Goal: Find specific page/section: Find specific page/section

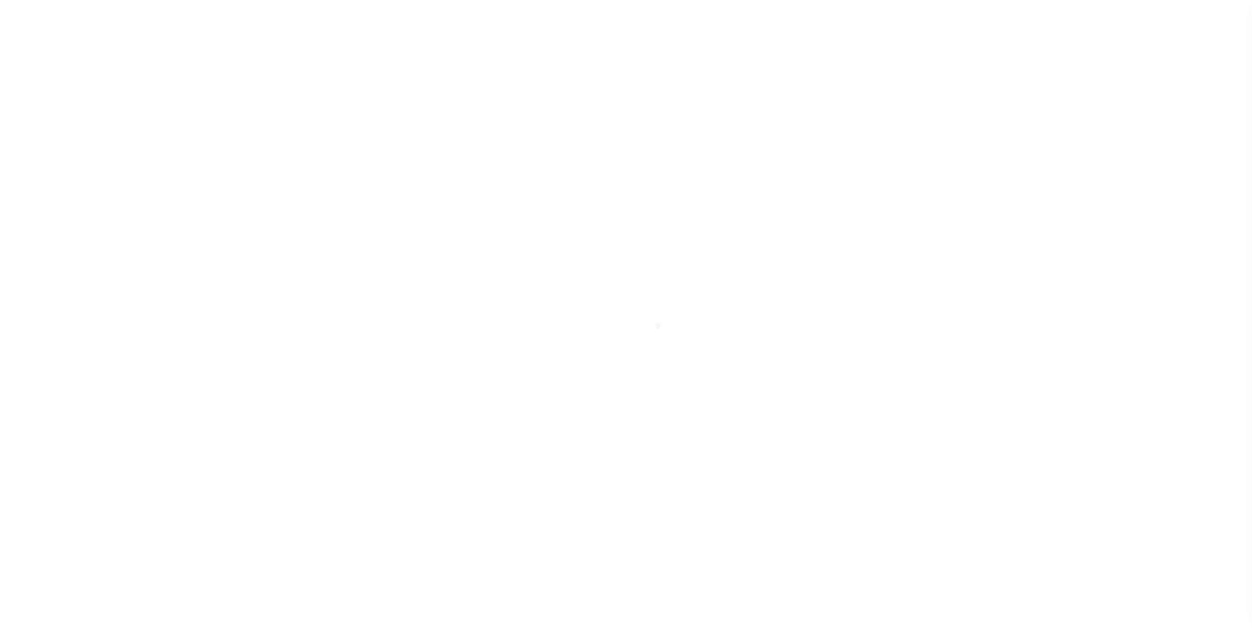
scroll to position [13, 0]
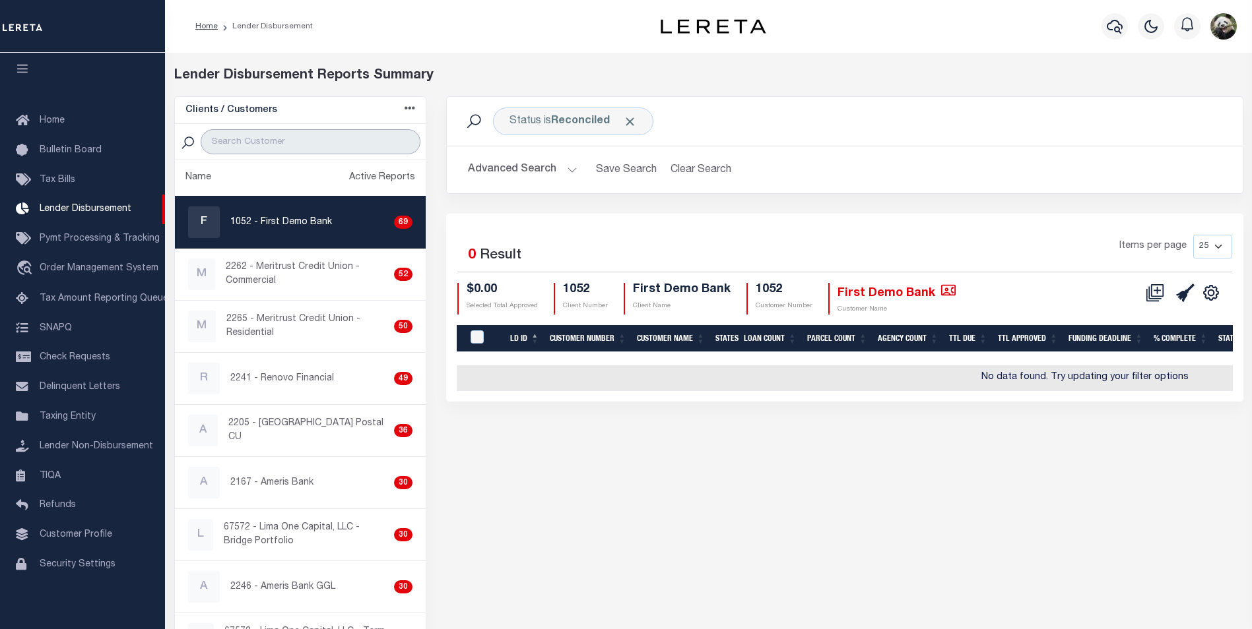
click at [261, 149] on input "search" at bounding box center [311, 141] width 220 height 25
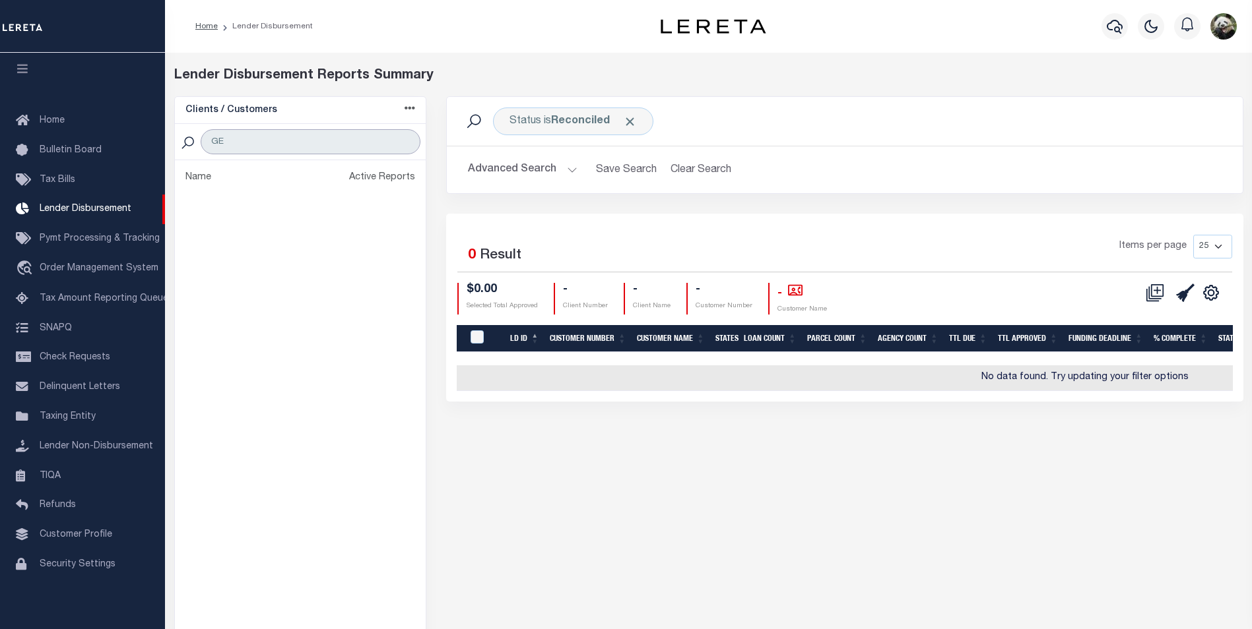
type input "G"
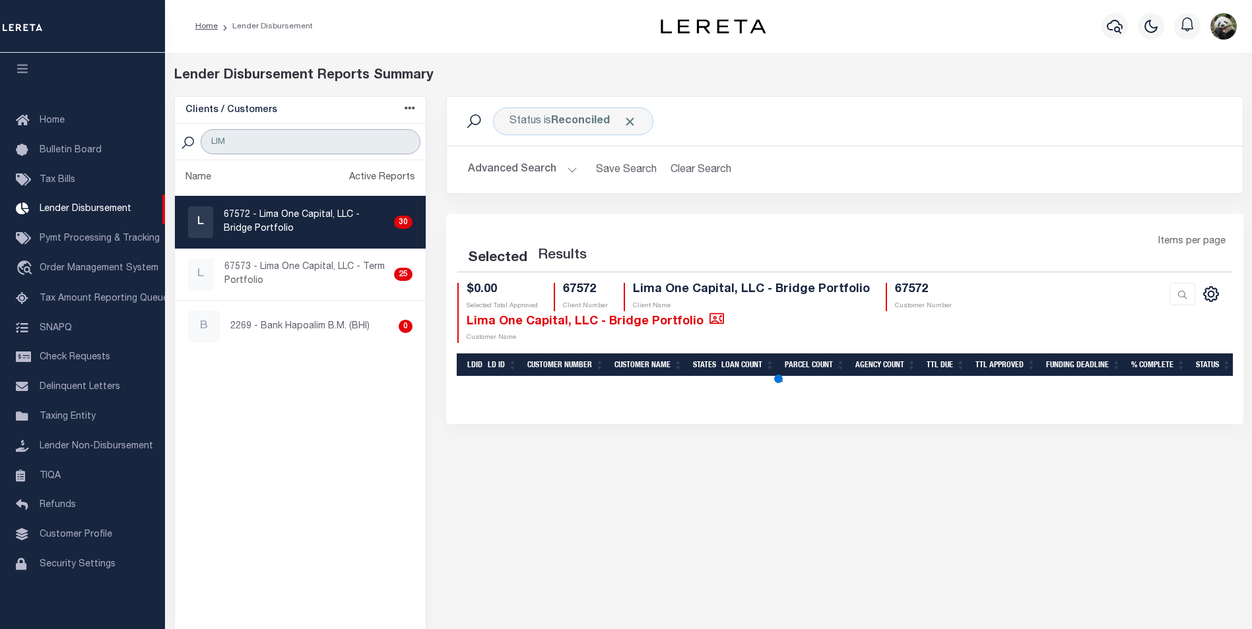
type input "LIM"
click at [307, 225] on p "67572 - Lima One Capital, LLC - Bridge Portfolio" at bounding box center [306, 222] width 165 height 28
checkbox input "true"
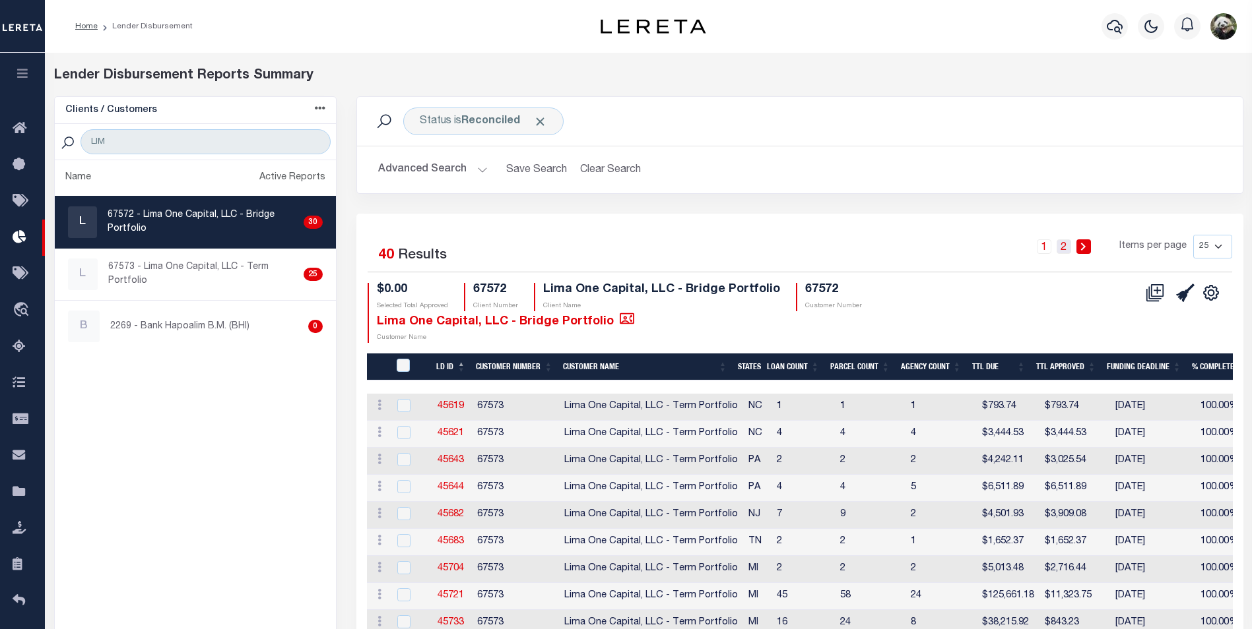
click at [1066, 247] on link "2" at bounding box center [1063, 247] width 15 height 15
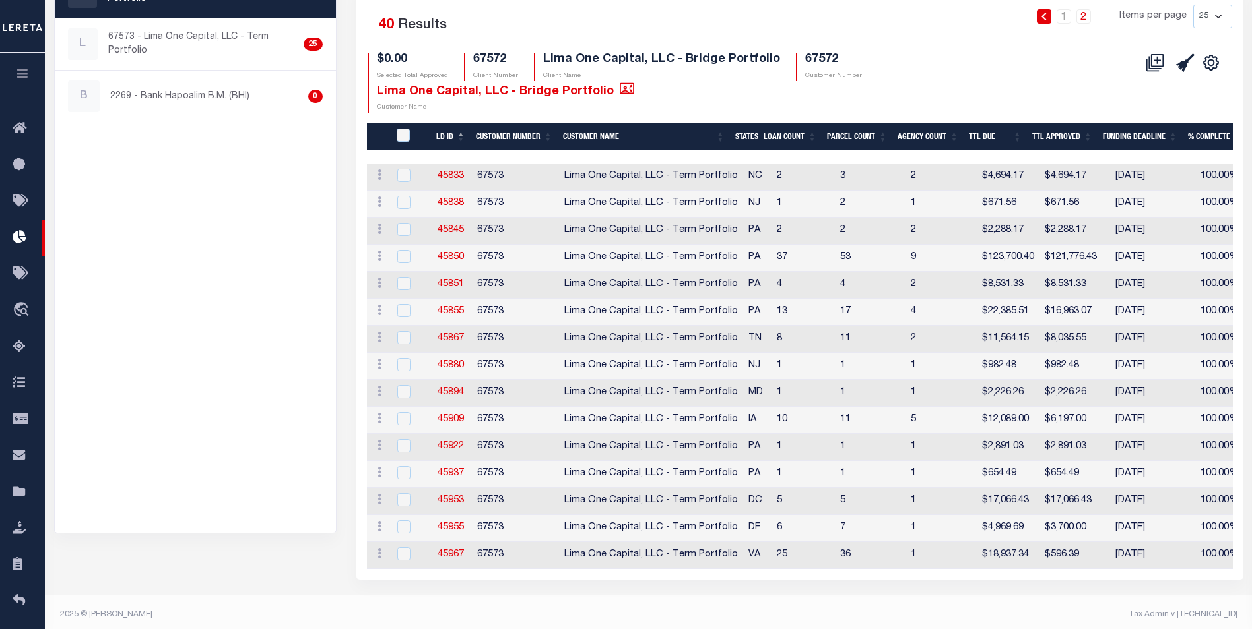
scroll to position [243, 0]
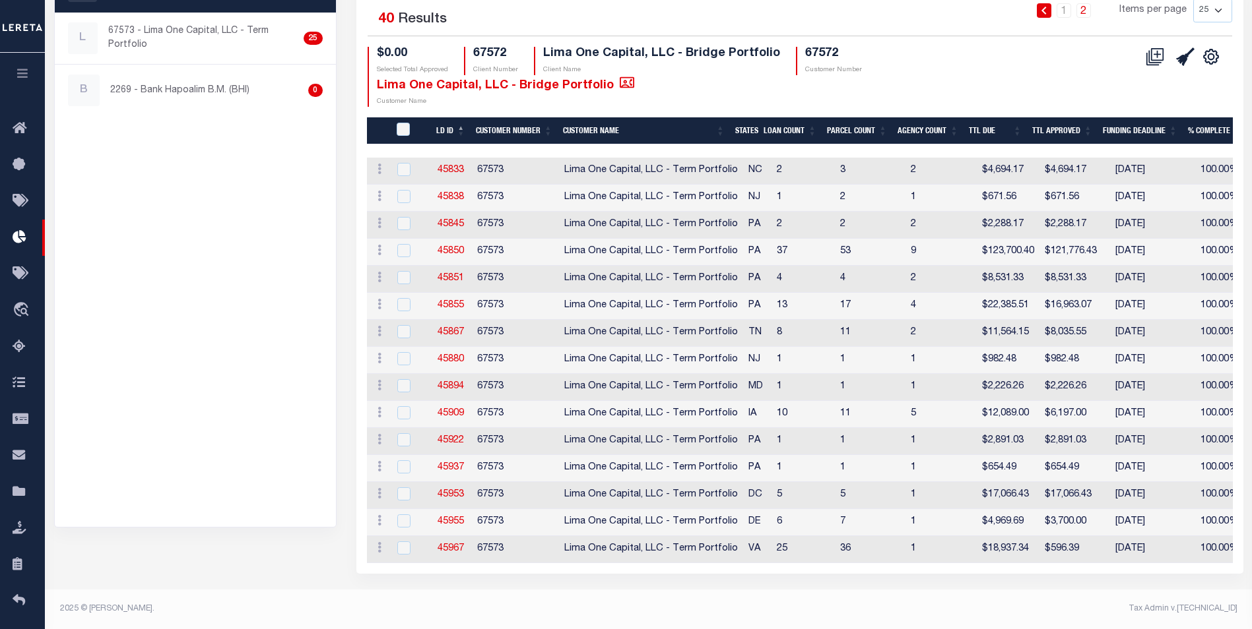
click at [1219, 10] on select "25 50 100 200" at bounding box center [1212, 11] width 39 height 24
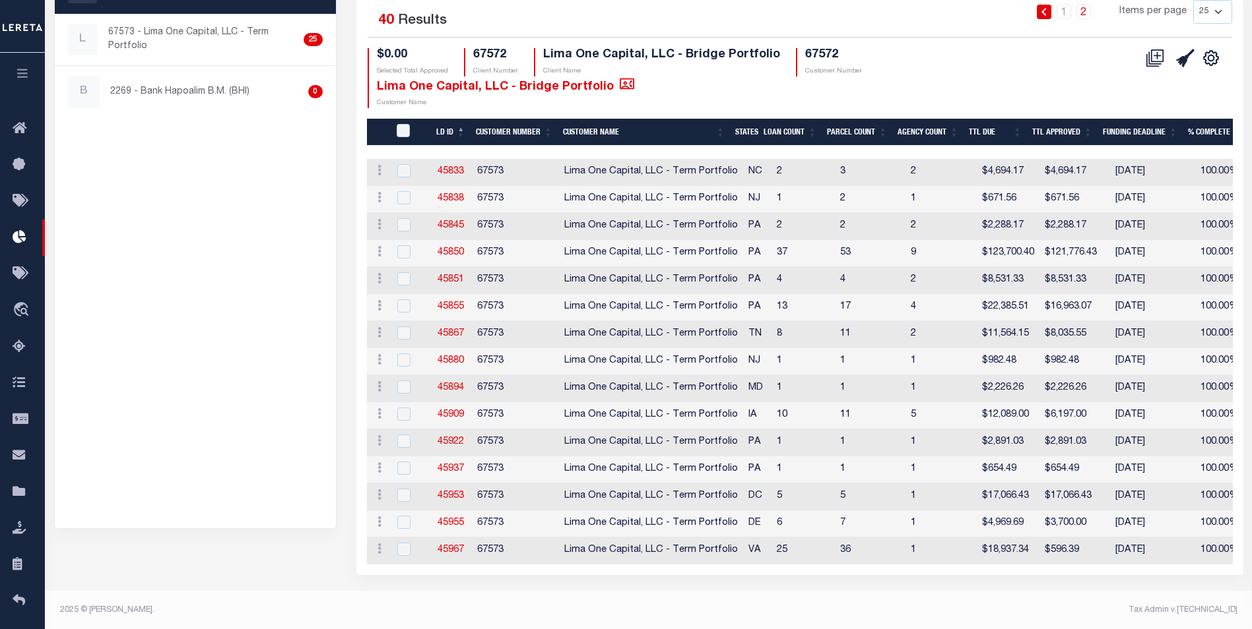
select select "200"
click at [1193, 0] on select "25 50 100 200" at bounding box center [1212, 12] width 39 height 24
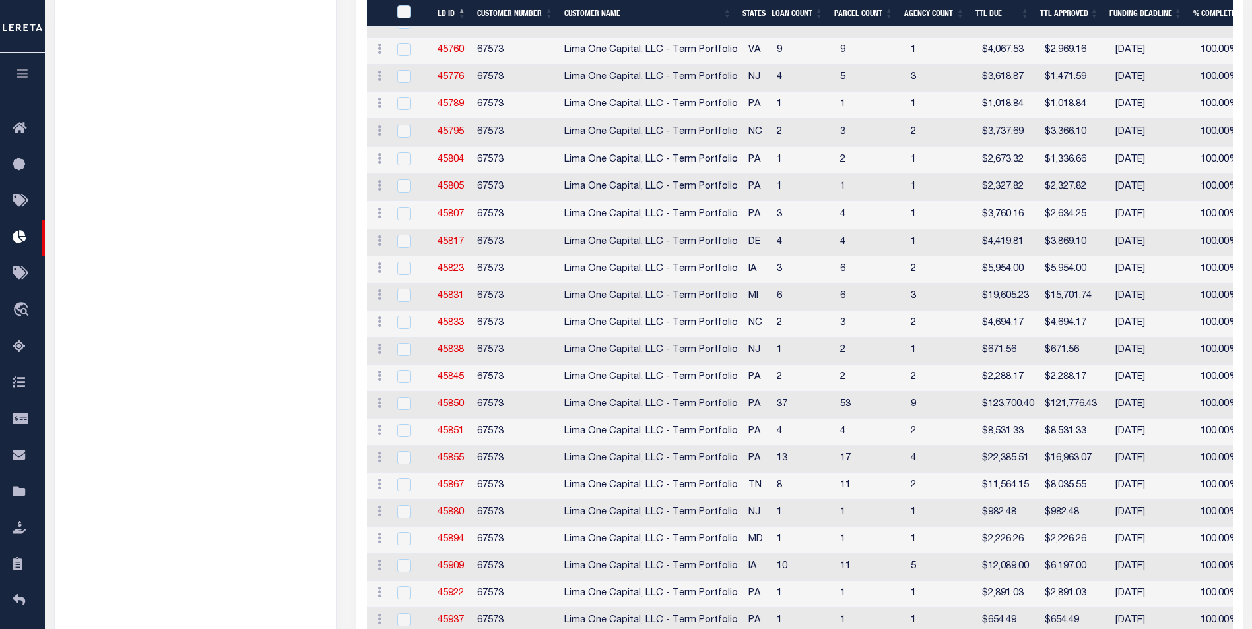
scroll to position [646, 0]
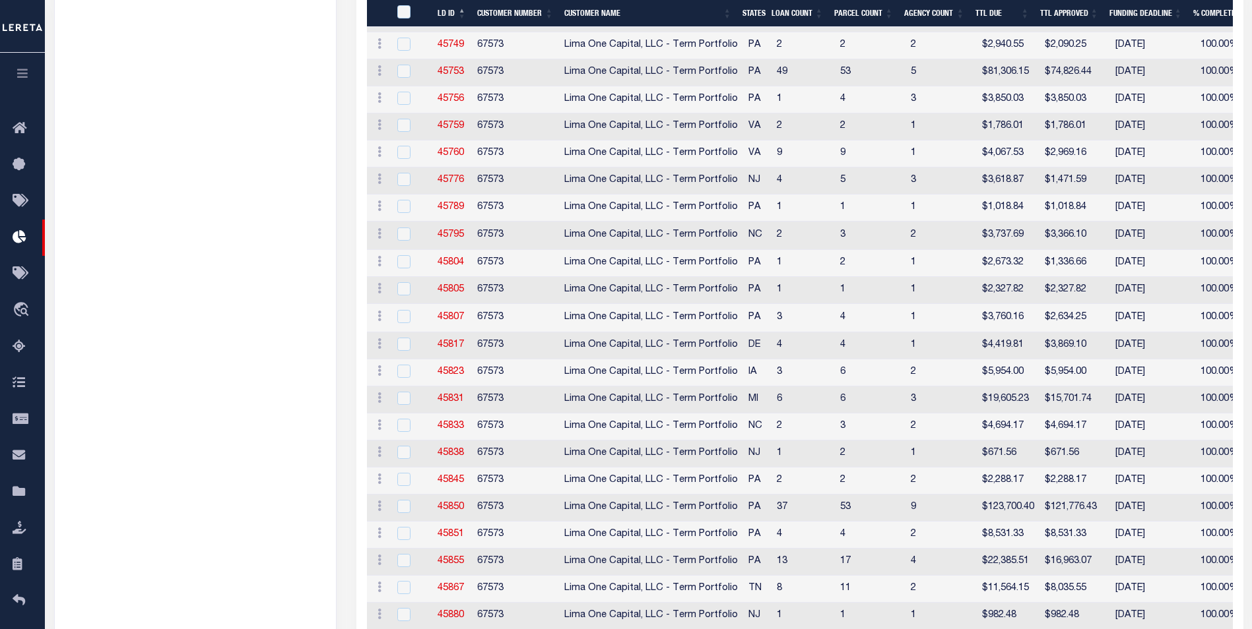
click at [307, 171] on ul "Name Active Reports L 67572 - [GEOGRAPHIC_DATA] One Capital, LLC - Bridge Portf…" at bounding box center [195, 163] width 281 height 1299
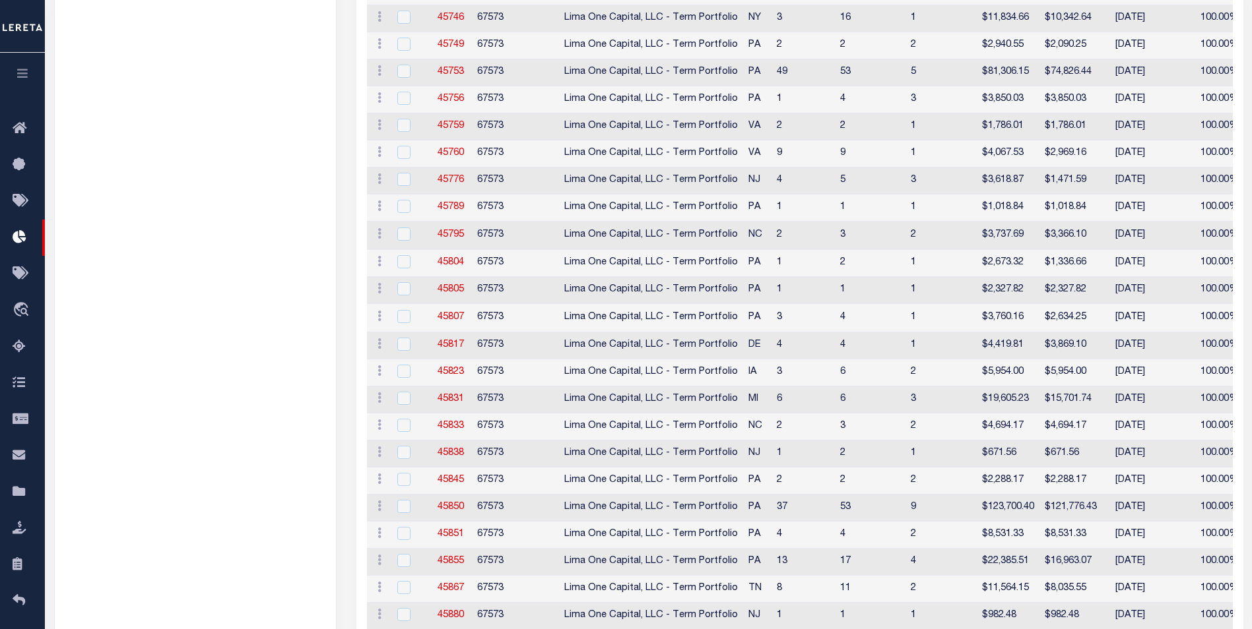
scroll to position [0, 0]
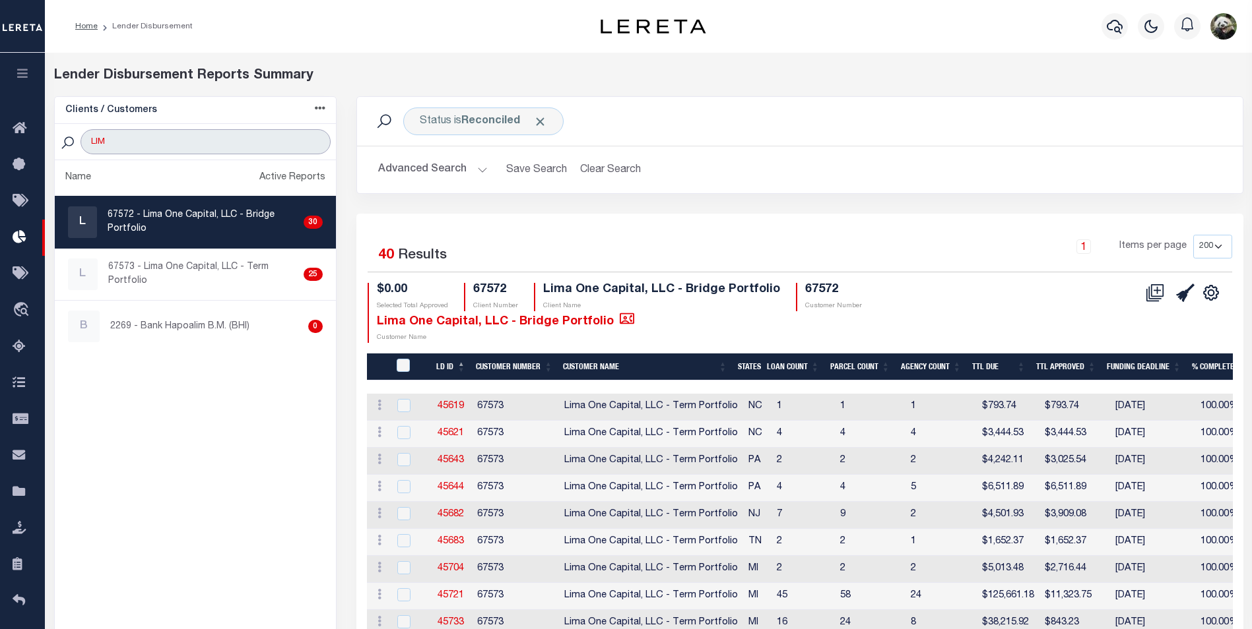
click at [160, 142] on input "LIM" at bounding box center [204, 141] width 249 height 25
click at [161, 140] on input "LIM" at bounding box center [204, 141] width 249 height 25
type input "PSCB"
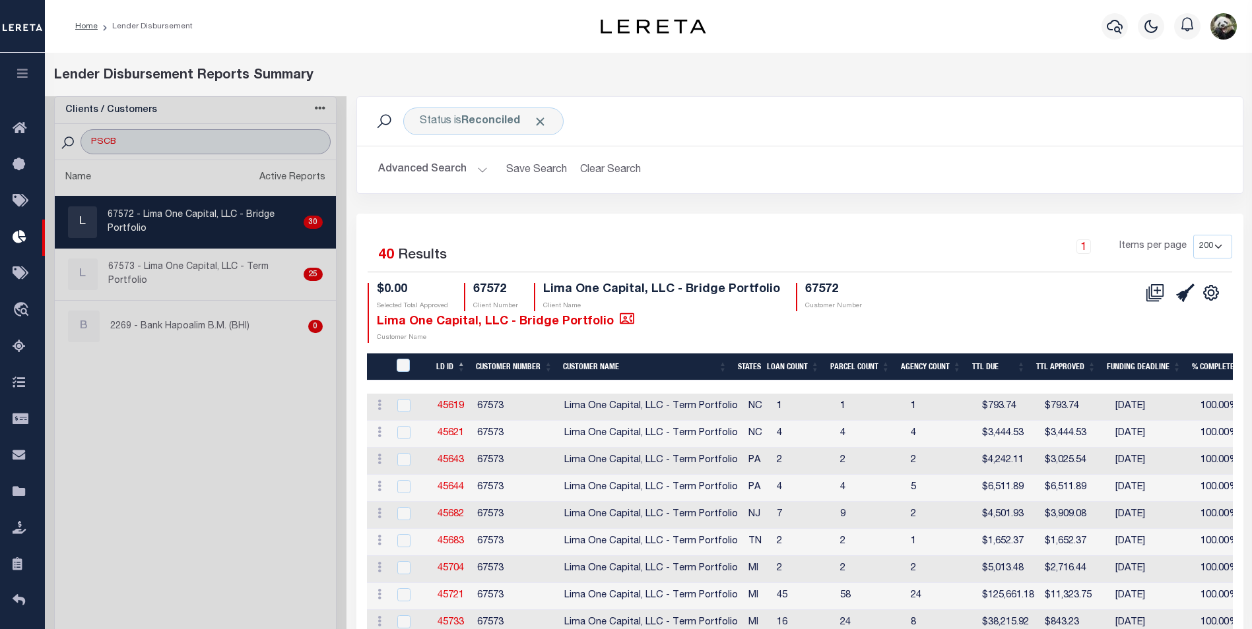
select select "200"
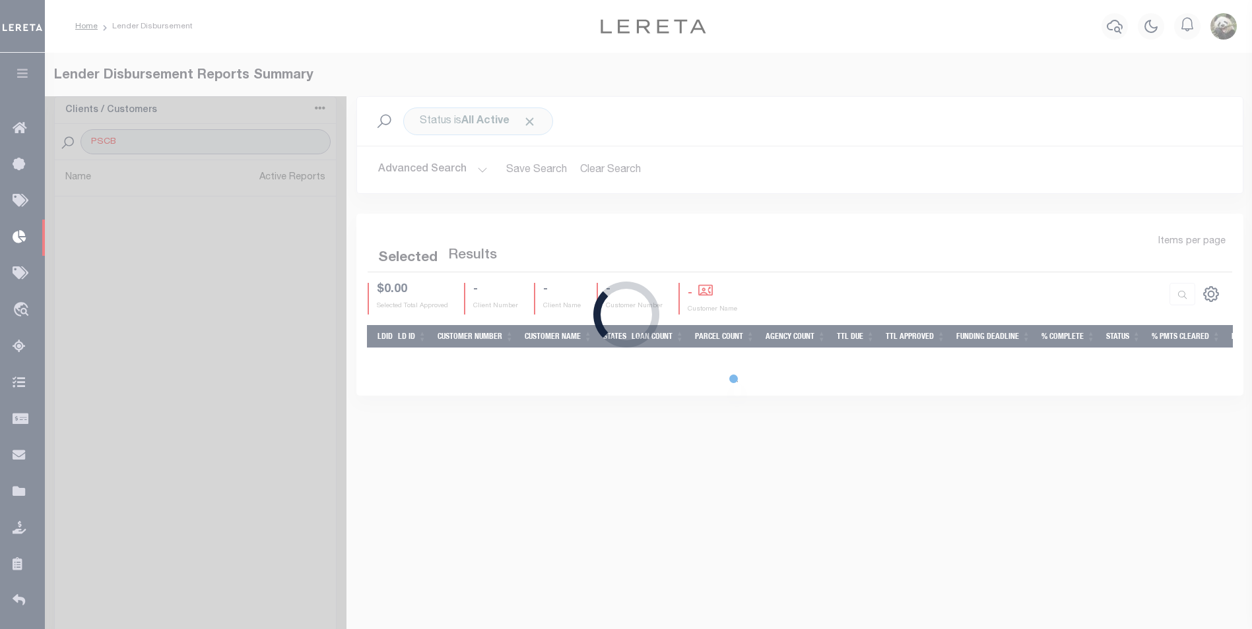
select select "200"
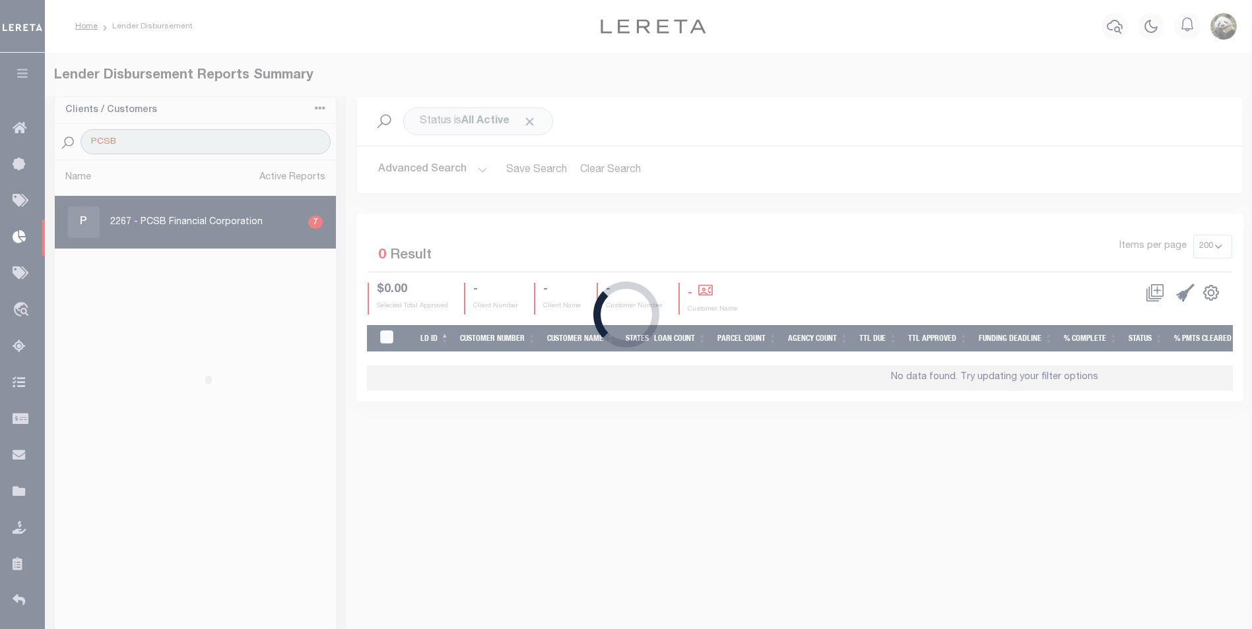
type input "PCSB"
select select "200"
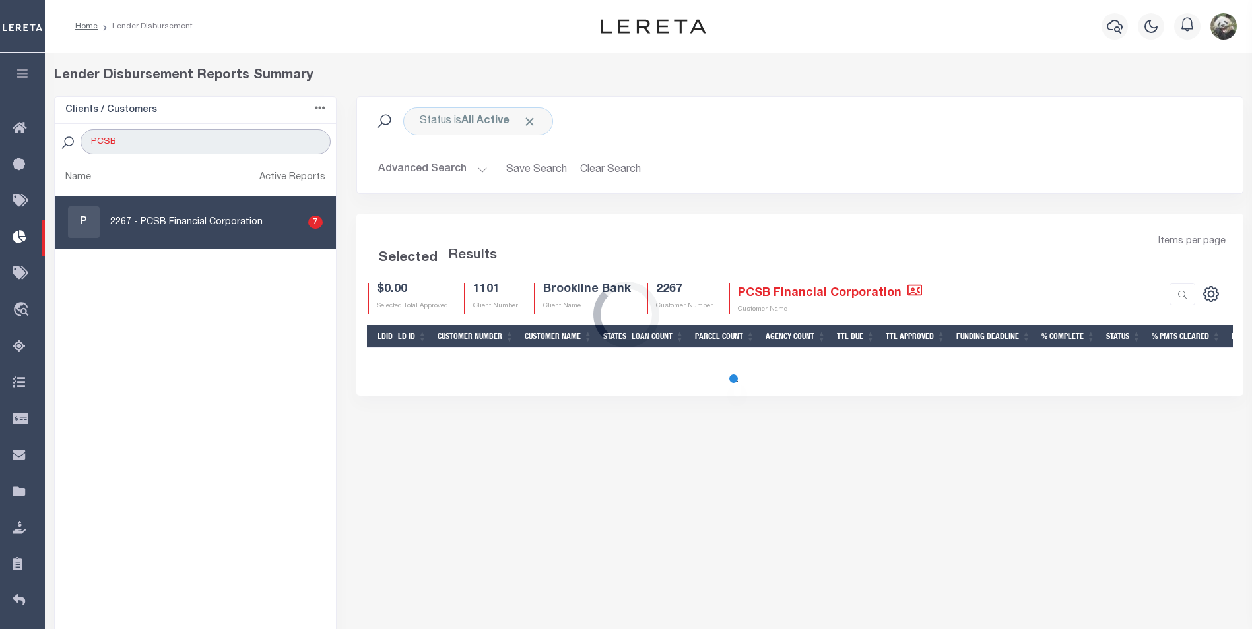
select select "200"
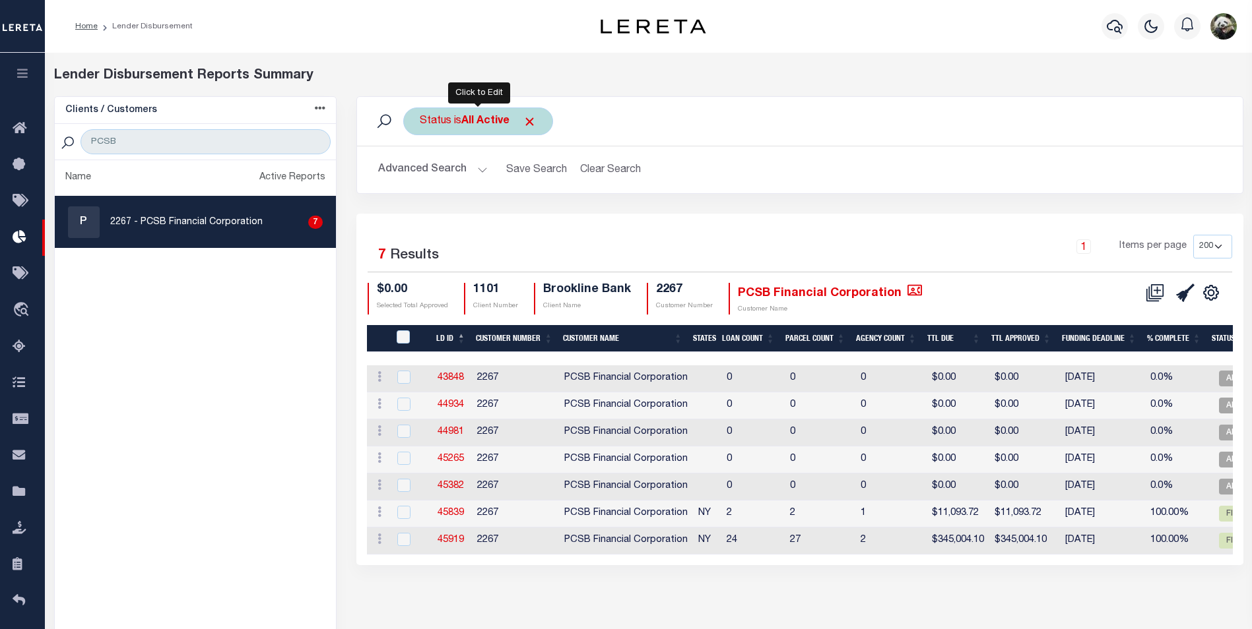
drag, startPoint x: 472, startPoint y: 121, endPoint x: 474, endPoint y: 129, distance: 7.5
click at [472, 121] on b "All Active" at bounding box center [485, 121] width 48 height 11
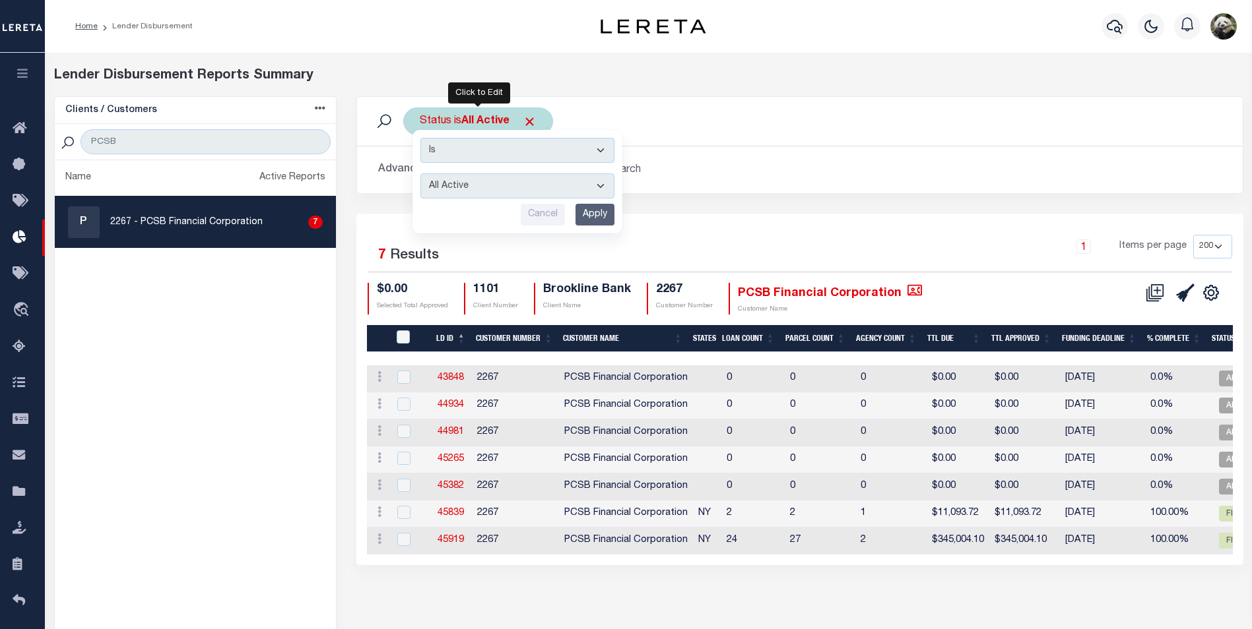
click at [503, 195] on select "All Active Approval In Progress Batching In Progress Complete Do Not Pay Escrow…" at bounding box center [517, 186] width 194 height 25
select select "REC"
click at [420, 174] on select "All Active Approval In Progress Batching In Progress Complete Do Not Pay Escrow…" at bounding box center [517, 186] width 194 height 25
click at [604, 216] on input "Apply" at bounding box center [594, 215] width 39 height 22
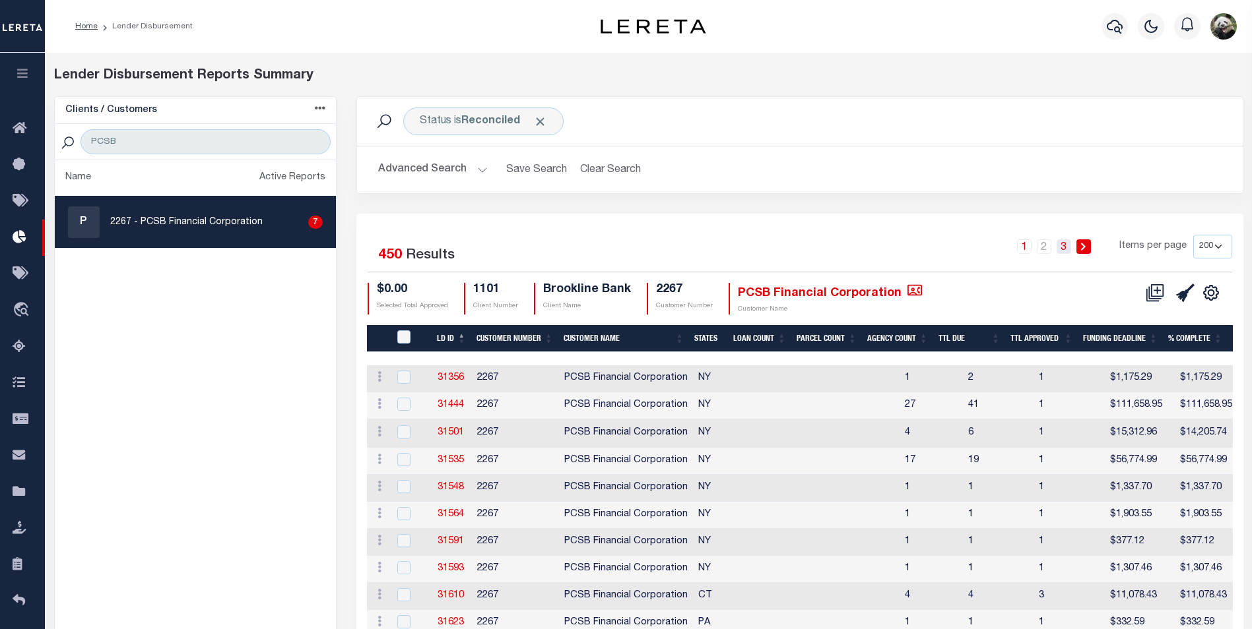
click at [1068, 241] on link "3" at bounding box center [1063, 247] width 15 height 15
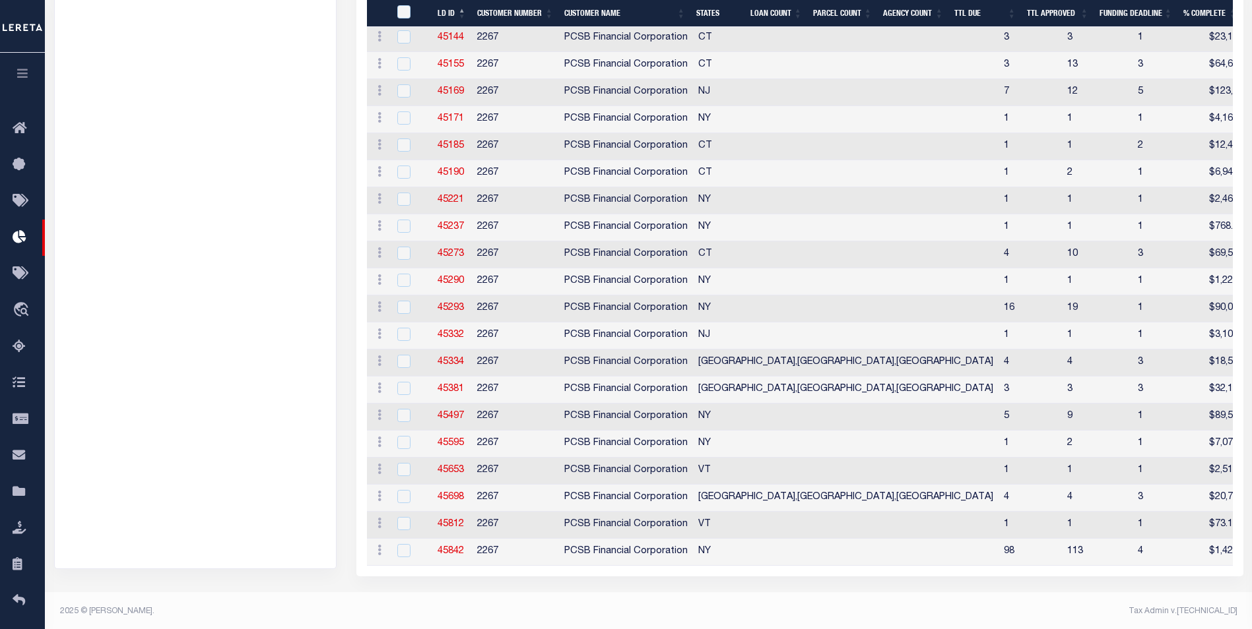
scroll to position [1155, 0]
drag, startPoint x: 304, startPoint y: 257, endPoint x: 302, endPoint y: 265, distance: 8.0
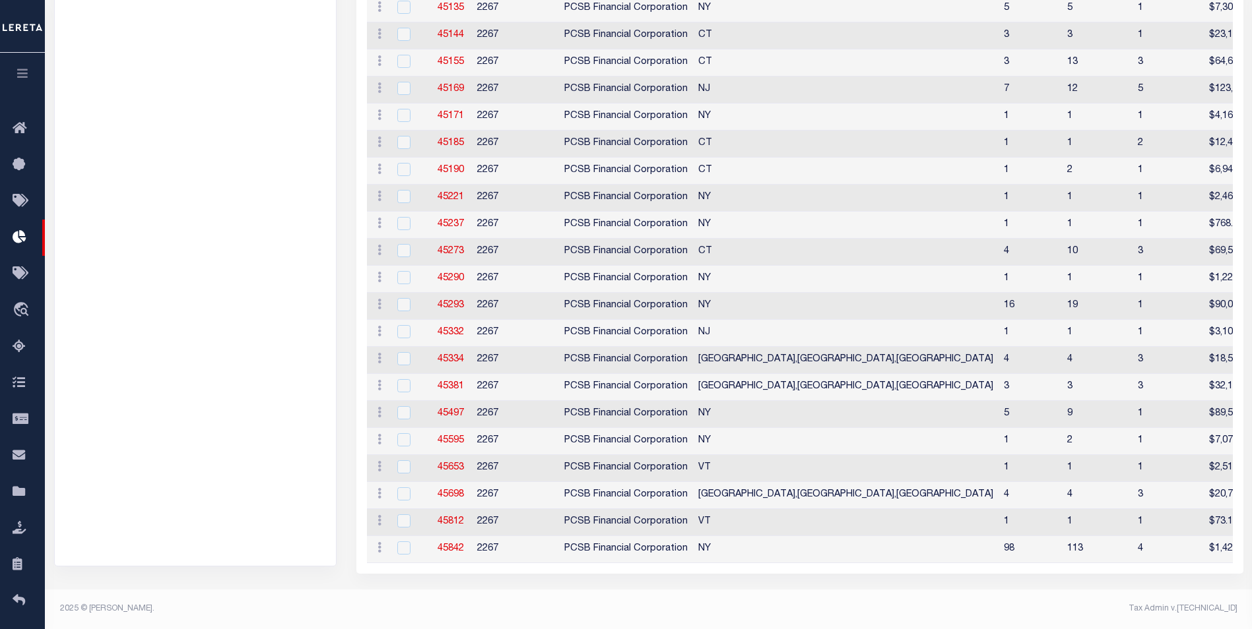
scroll to position [0, 0]
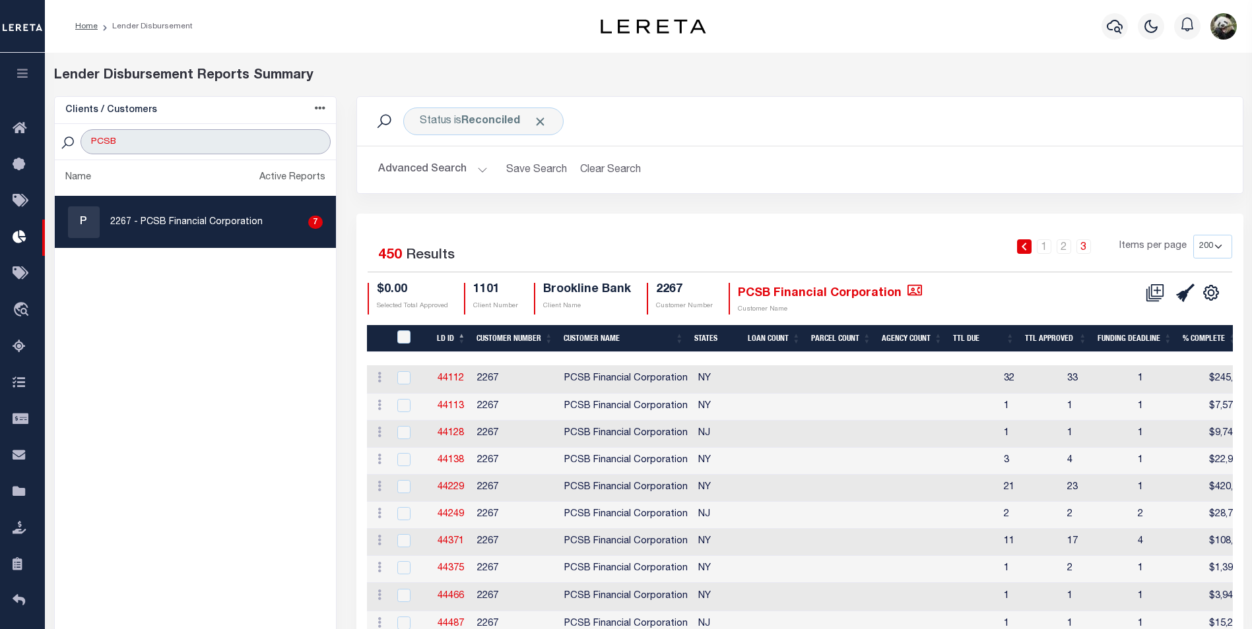
click at [189, 136] on input "PCSB" at bounding box center [204, 141] width 249 height 25
click at [189, 137] on input "PCSB" at bounding box center [204, 141] width 249 height 25
type input "RENOVO"
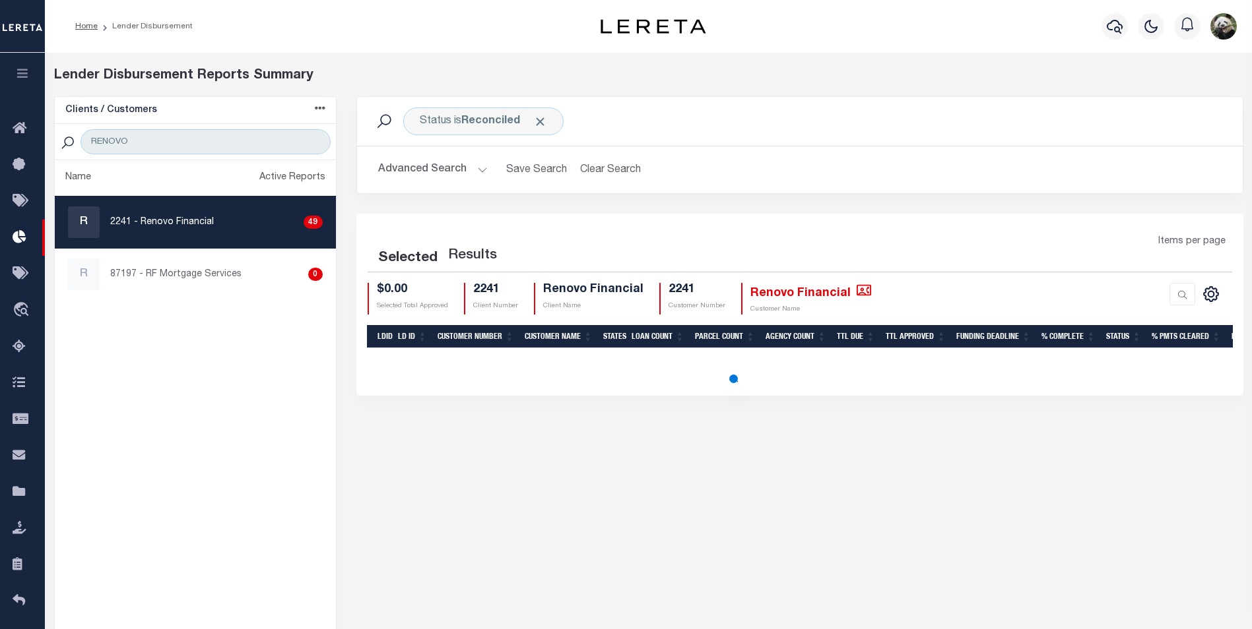
click at [180, 227] on p "2241 - Renovo Financial" at bounding box center [162, 223] width 104 height 14
checkbox input "true"
select select "200"
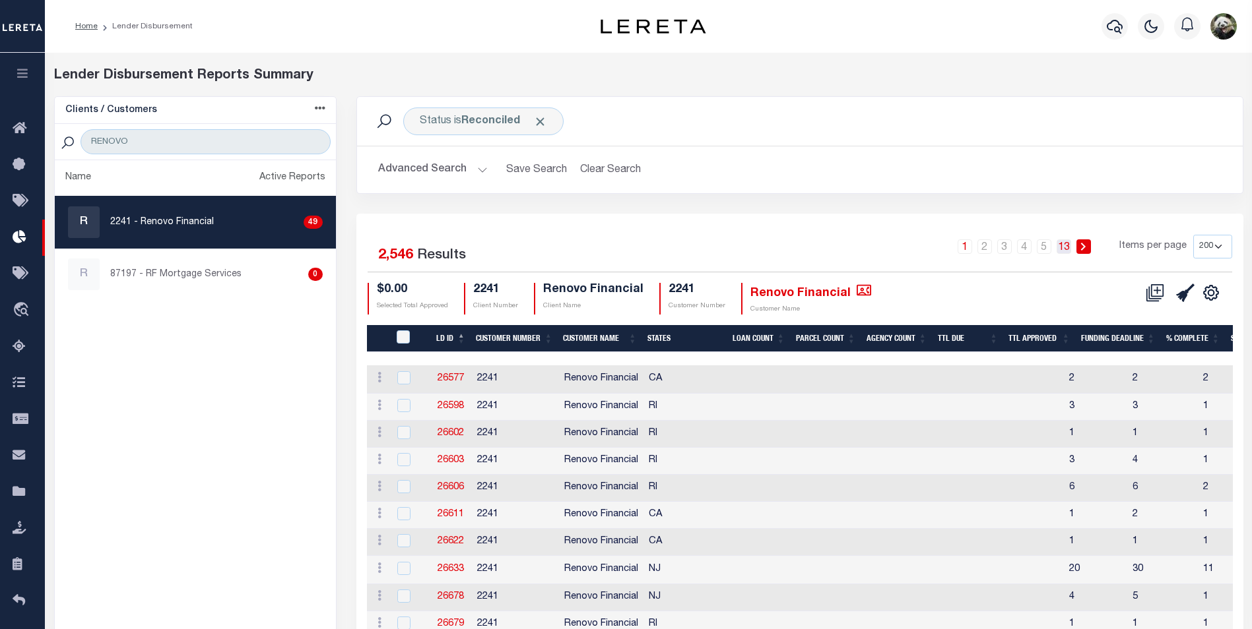
click at [1070, 249] on link "13" at bounding box center [1063, 247] width 15 height 15
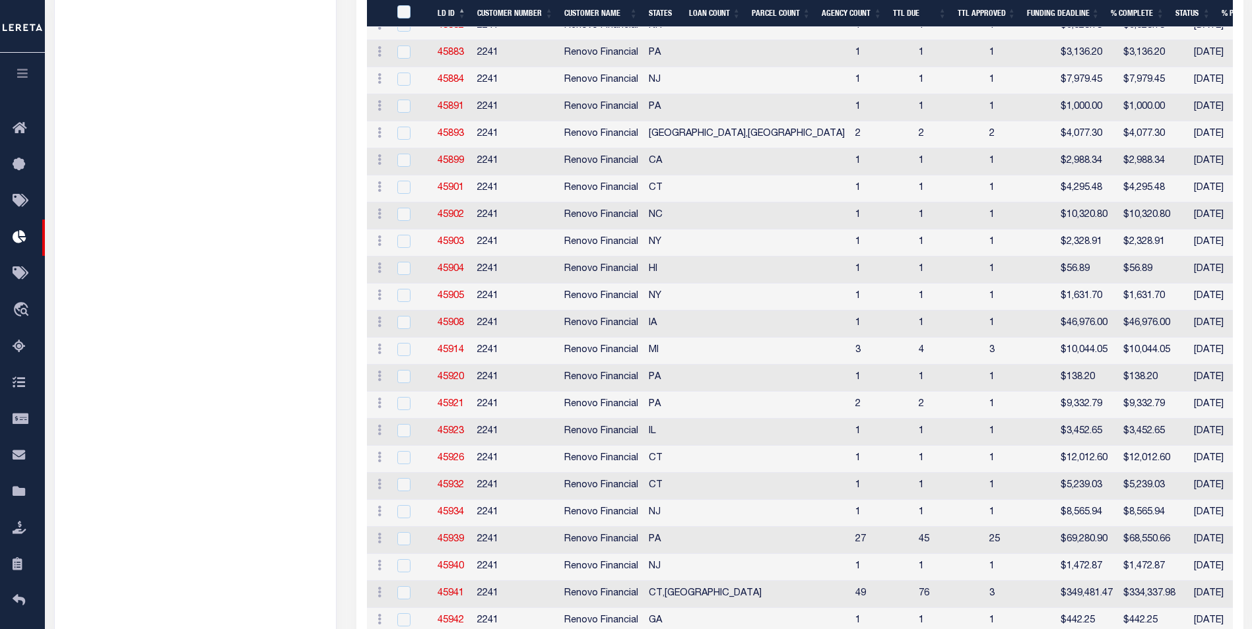
scroll to position [3695, 0]
